Goal: Obtain resource: Download file/media

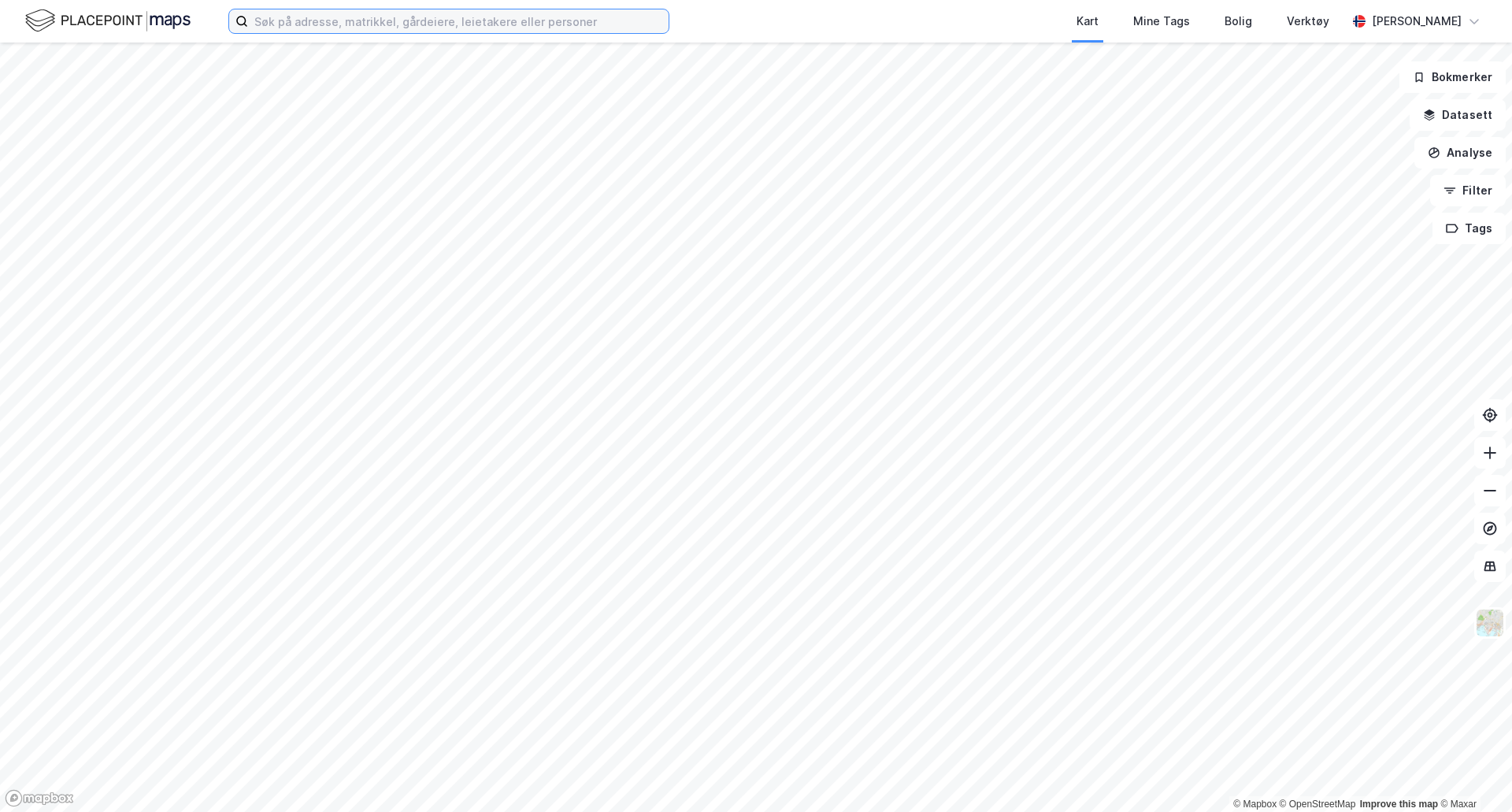
click at [379, 17] on input at bounding box center [458, 22] width 421 height 23
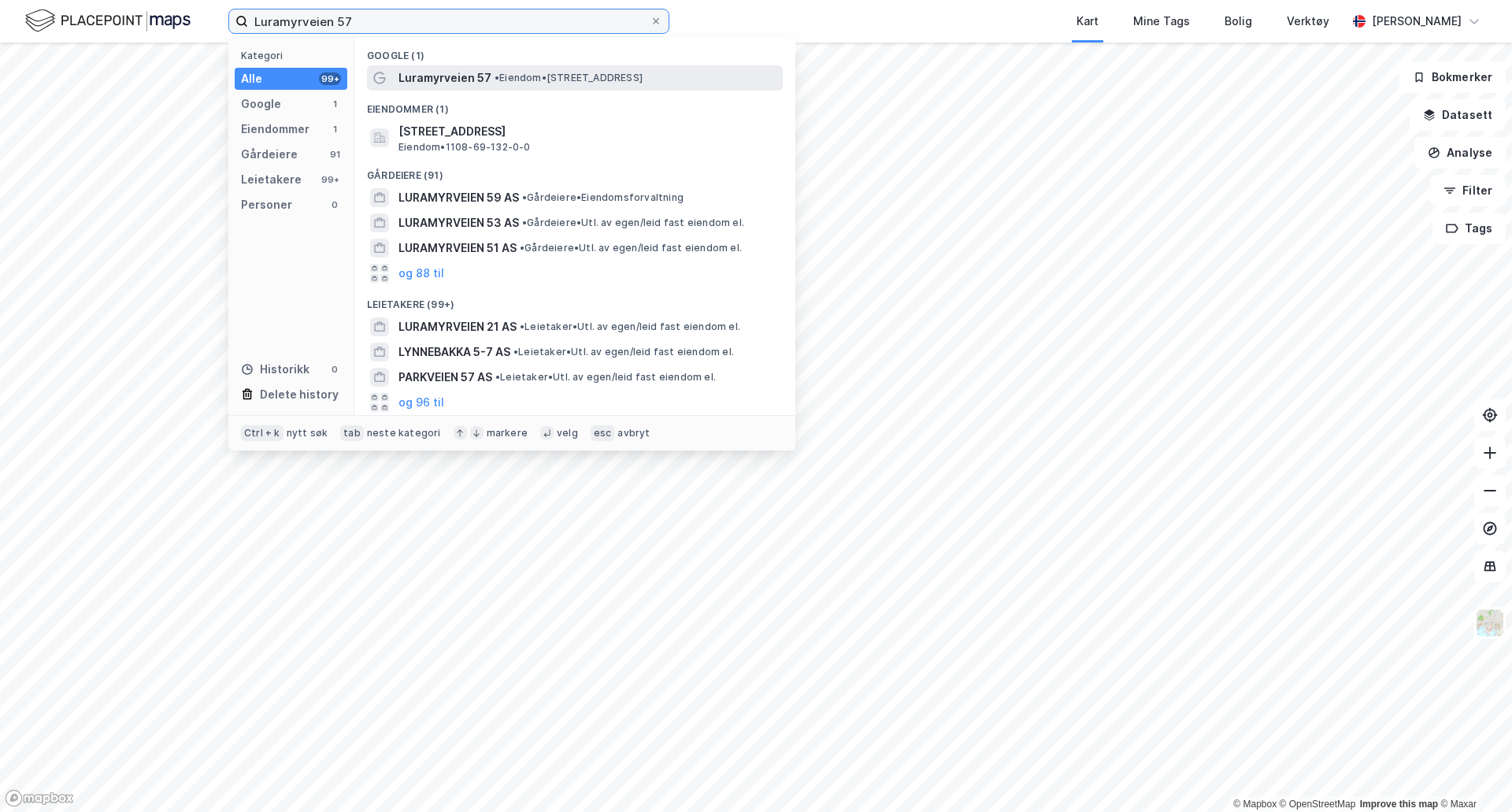
type input "Luramyrveien 57"
click at [530, 76] on span "• Eiendom • [STREET_ADDRESS]" at bounding box center [568, 78] width 148 height 13
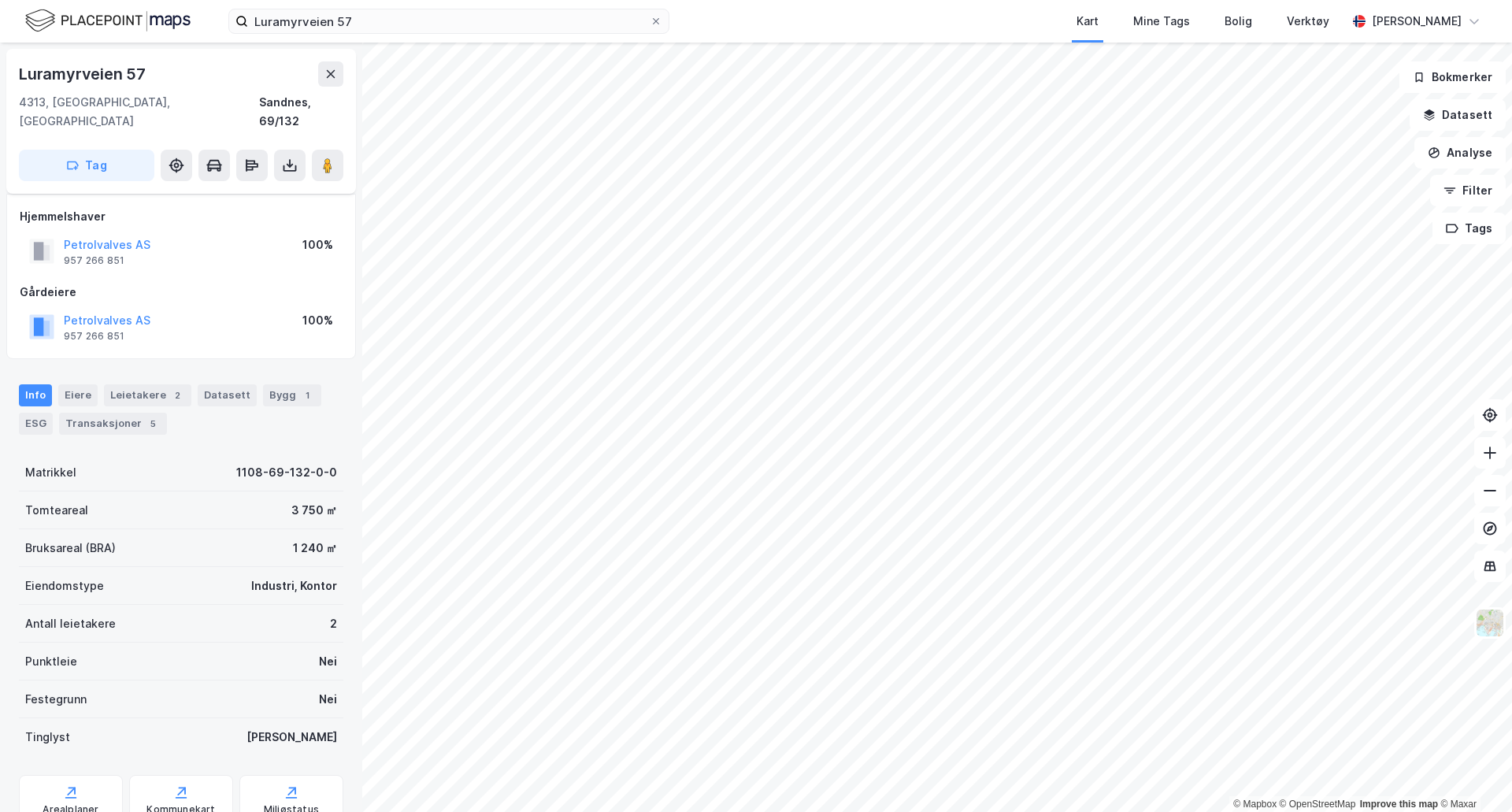
scroll to position [46, 0]
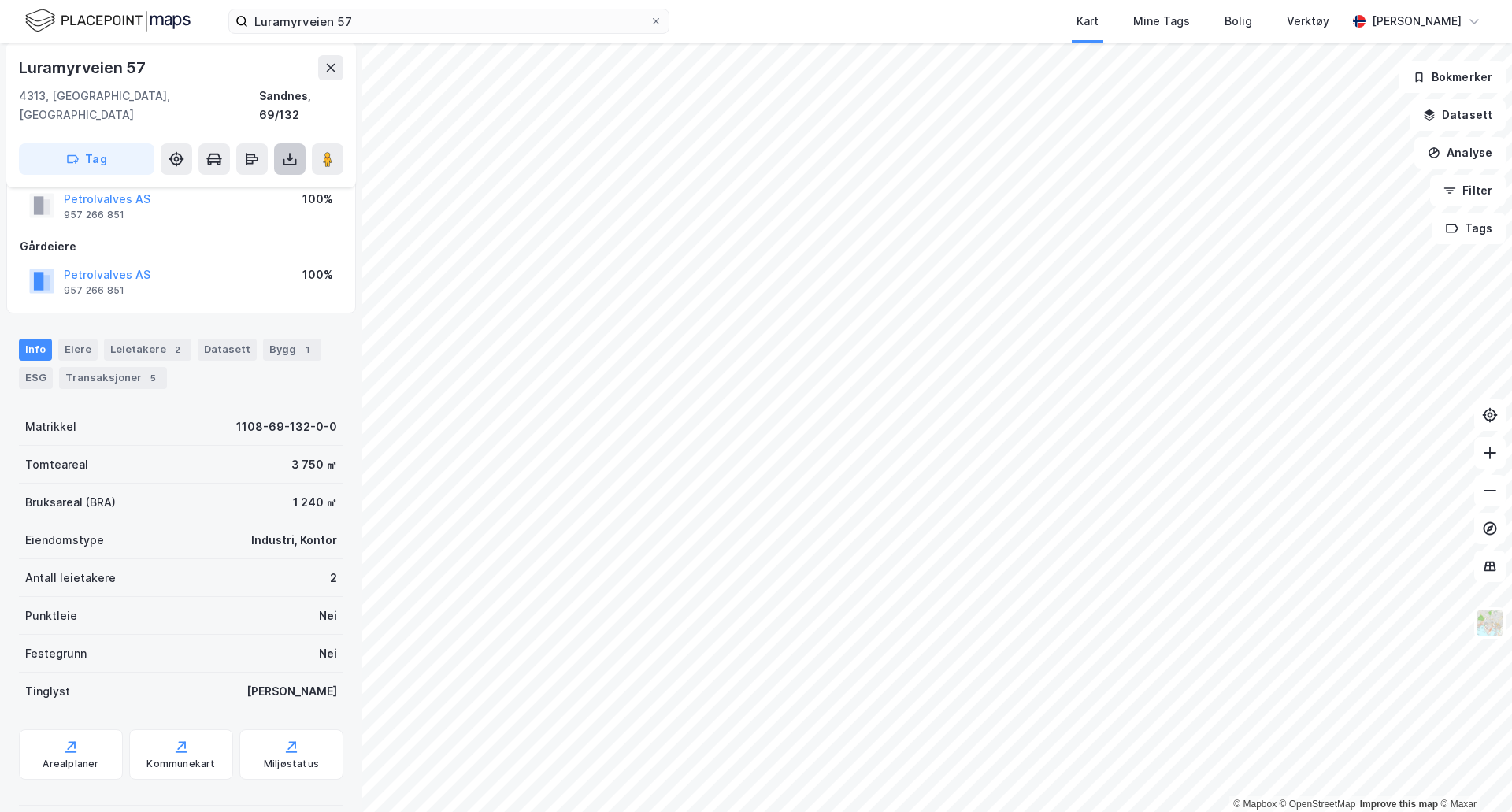
click at [283, 149] on button at bounding box center [289, 159] width 31 height 31
click at [251, 184] on div "Last ned grunnbok" at bounding box center [212, 190] width 92 height 13
